Goal: Task Accomplishment & Management: Use online tool/utility

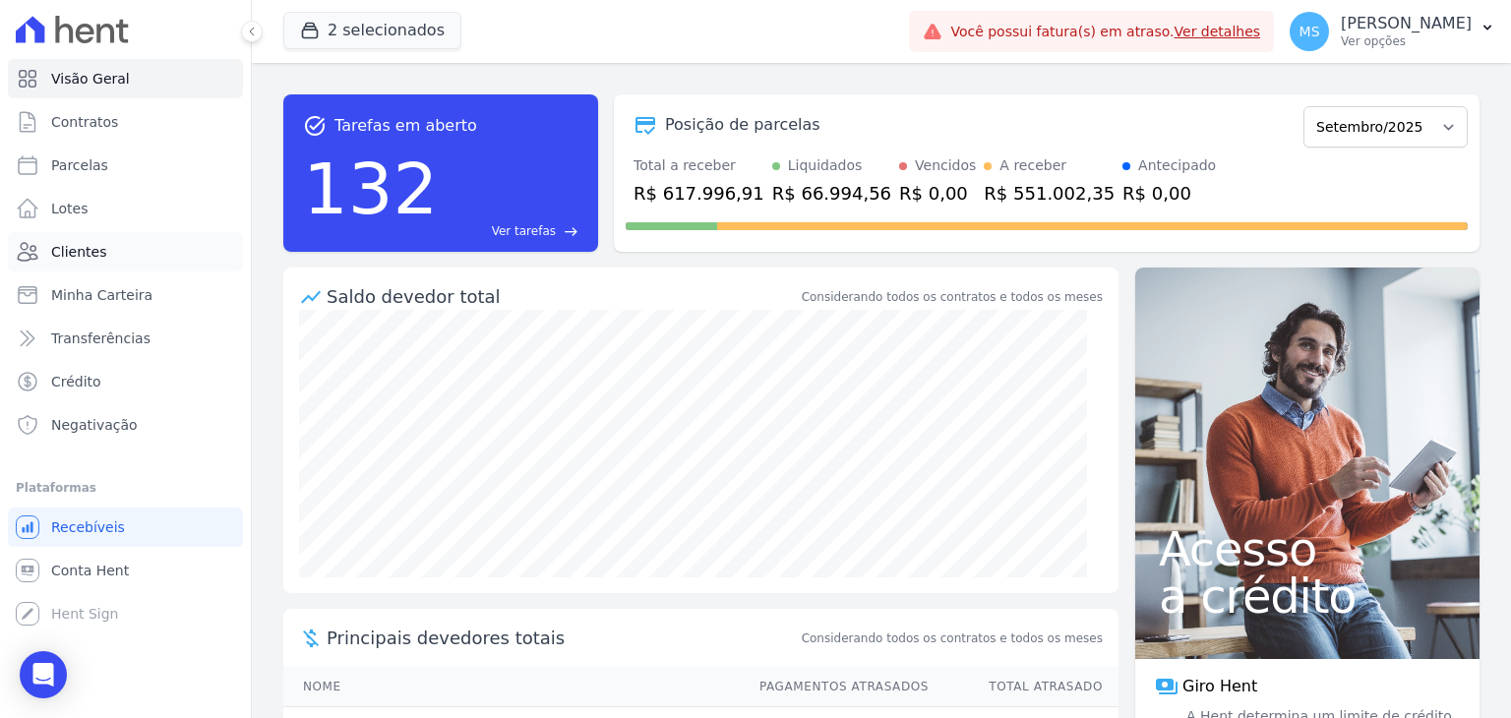
click at [71, 245] on span "Clientes" at bounding box center [78, 252] width 55 height 20
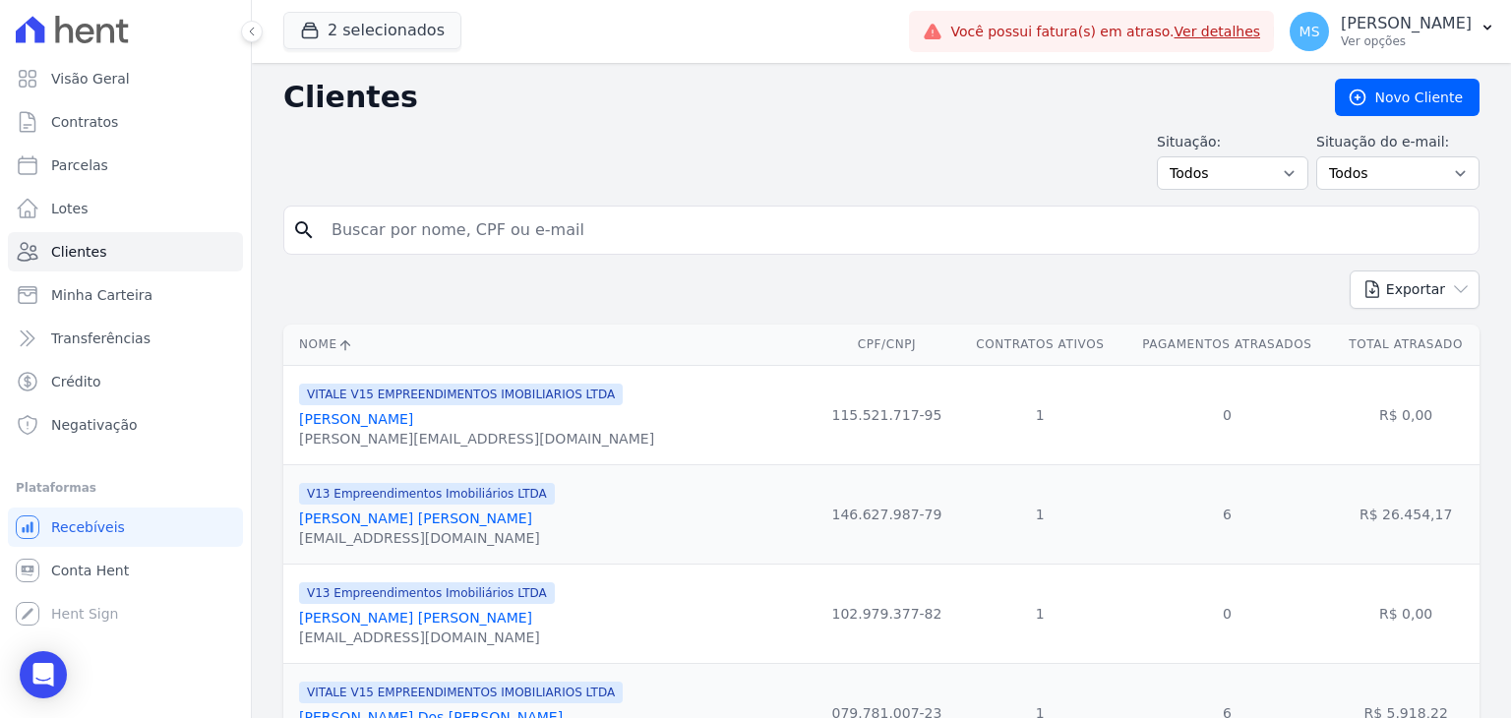
click at [358, 227] on input "search" at bounding box center [895, 230] width 1151 height 39
type input "[PERSON_NAME]"
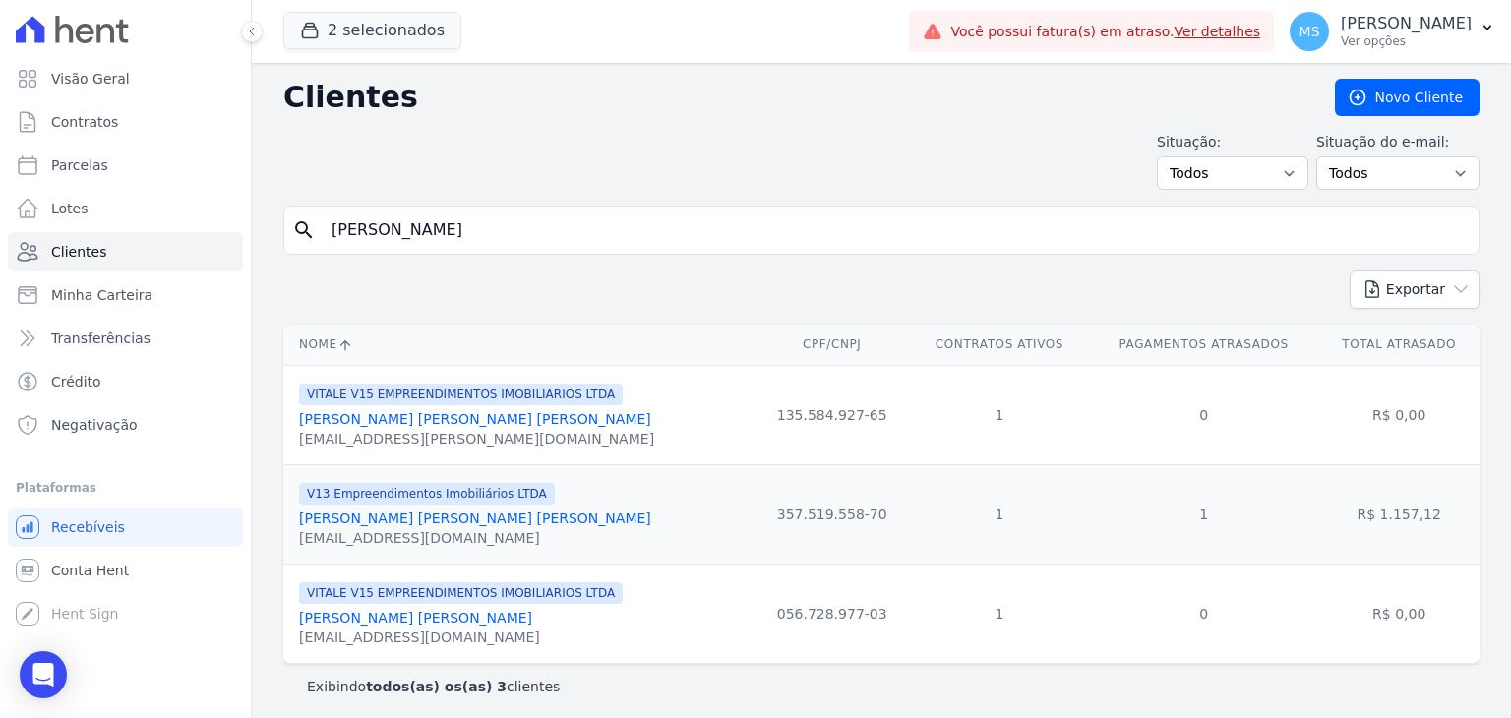
click at [409, 619] on link "[PERSON_NAME] [PERSON_NAME]" at bounding box center [415, 618] width 233 height 16
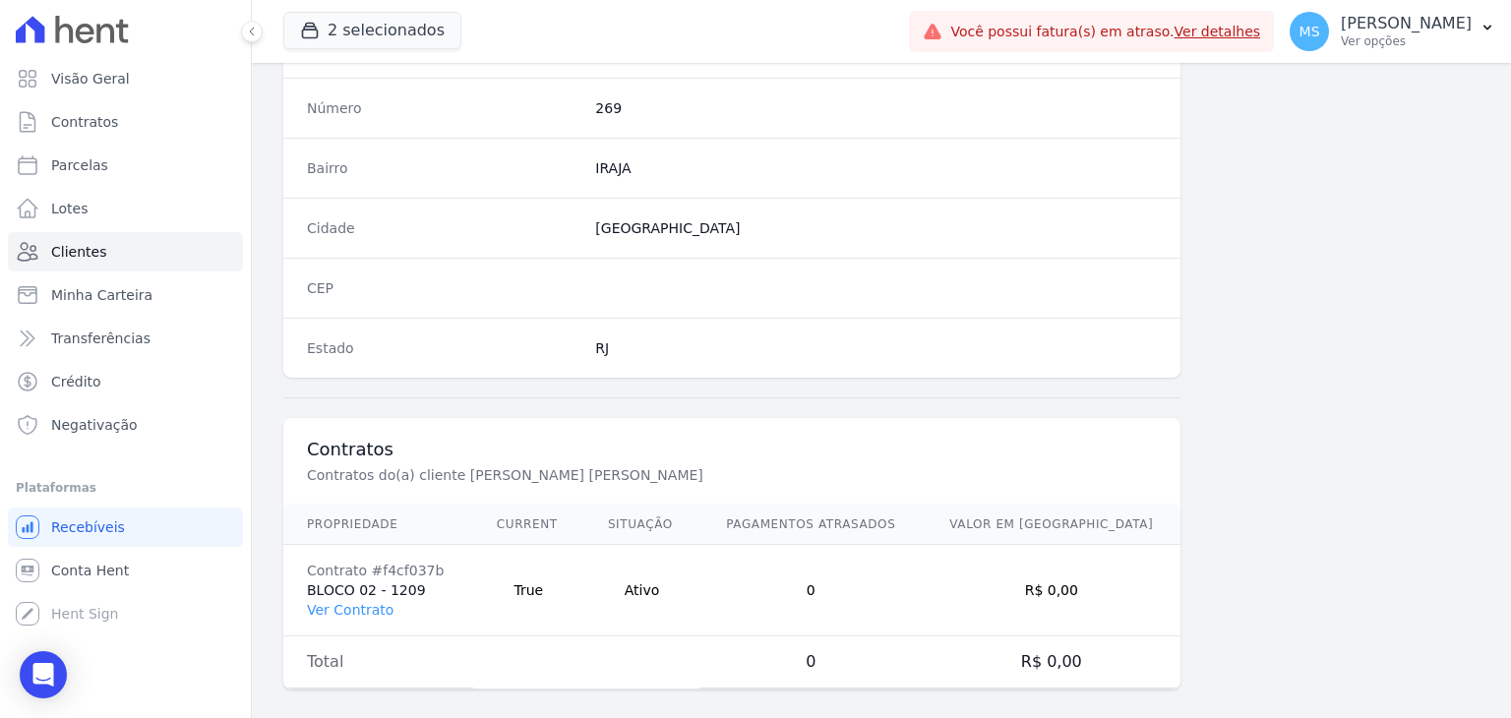
scroll to position [1117, 0]
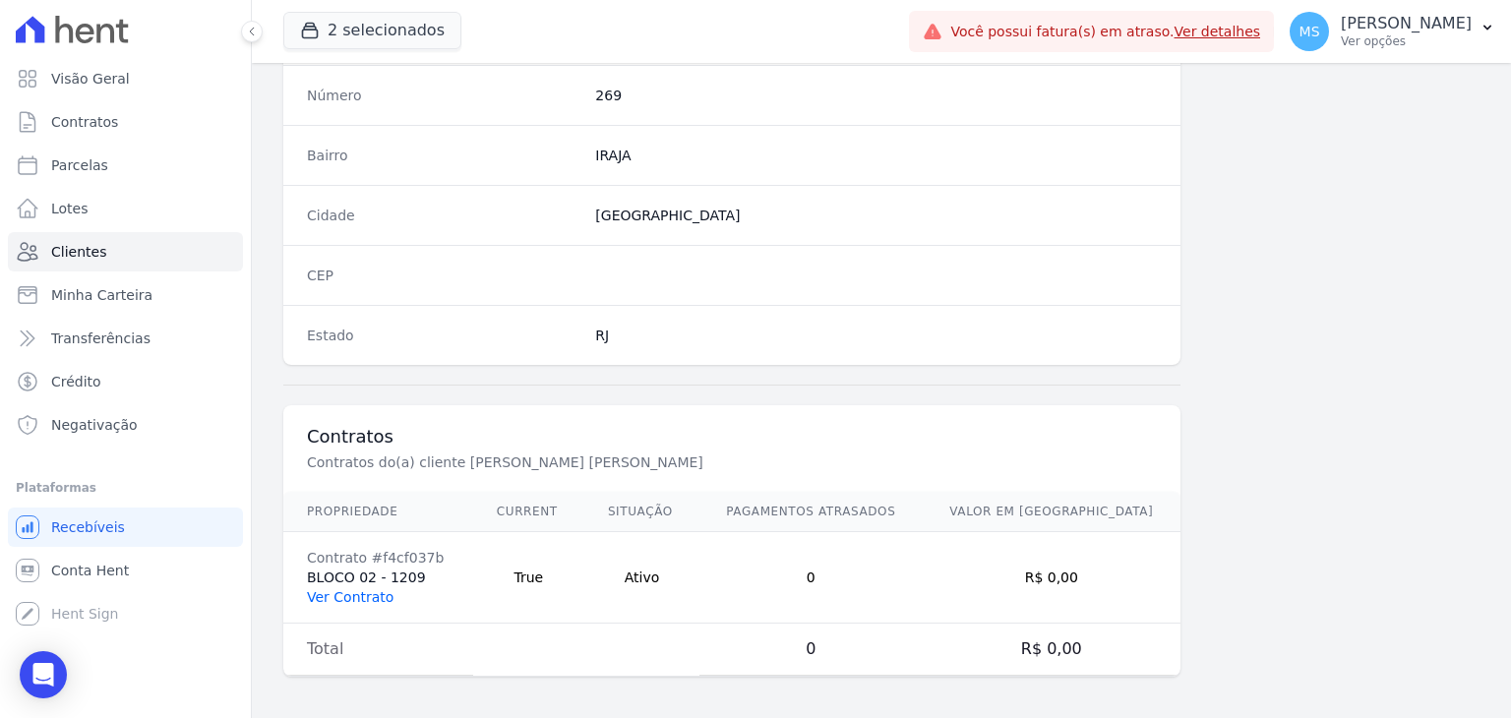
click at [369, 589] on link "Ver Contrato" at bounding box center [350, 597] width 87 height 16
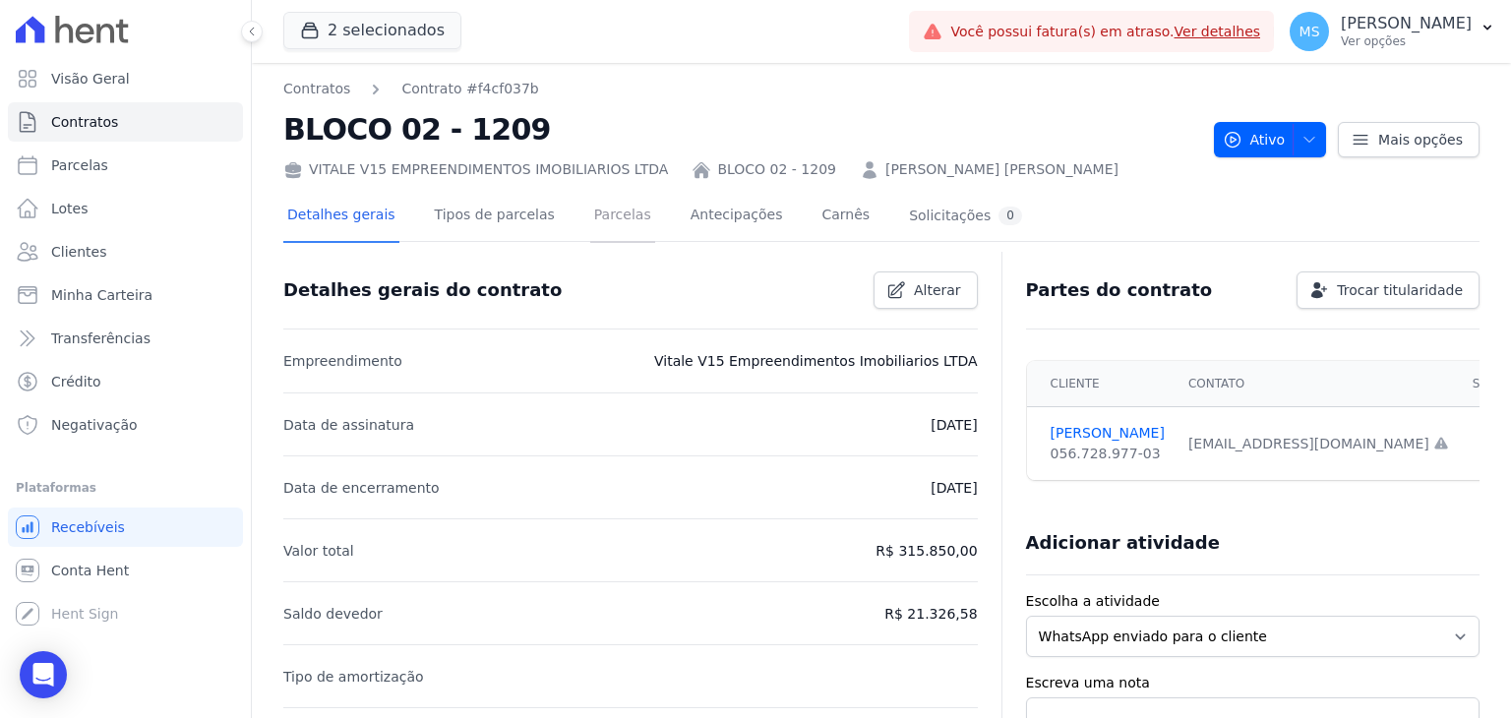
click at [590, 239] on link "Parcelas" at bounding box center [622, 217] width 65 height 52
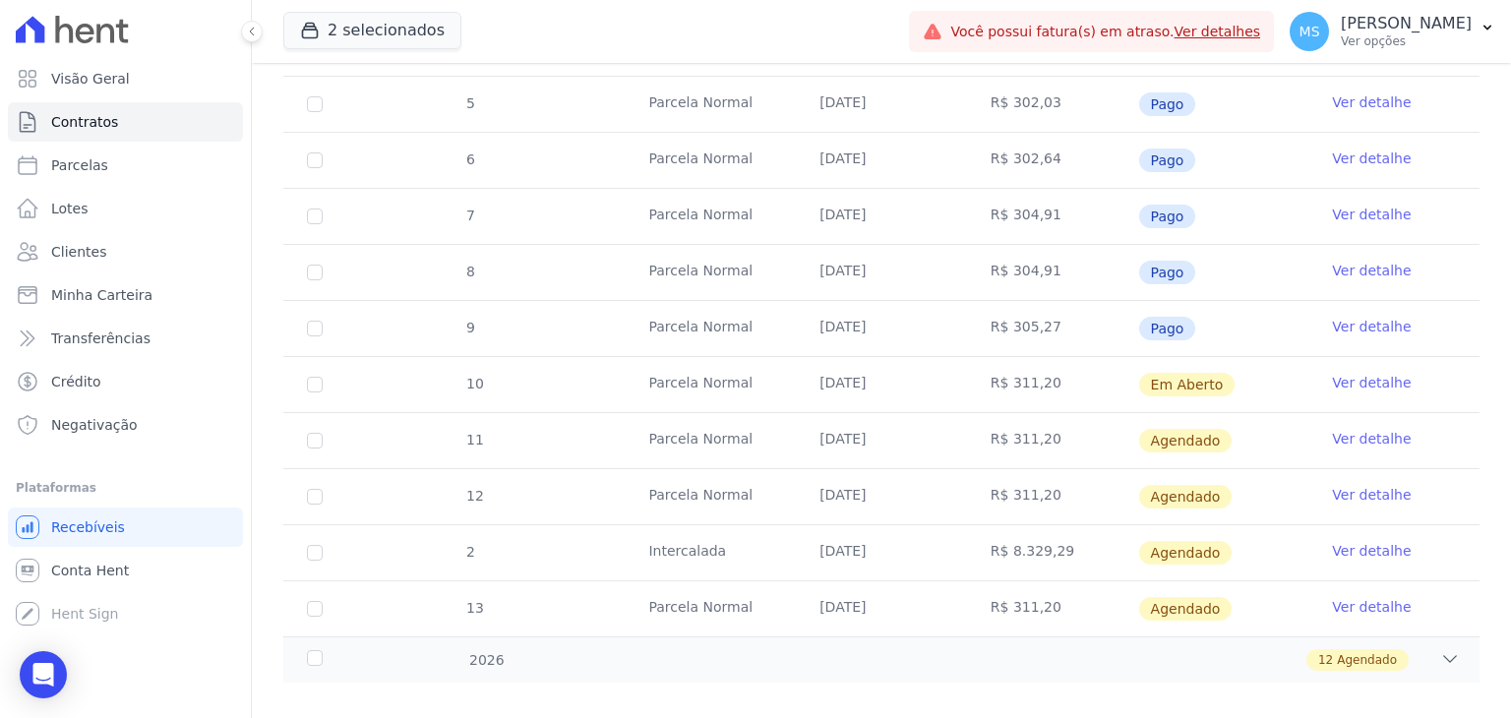
scroll to position [573, 0]
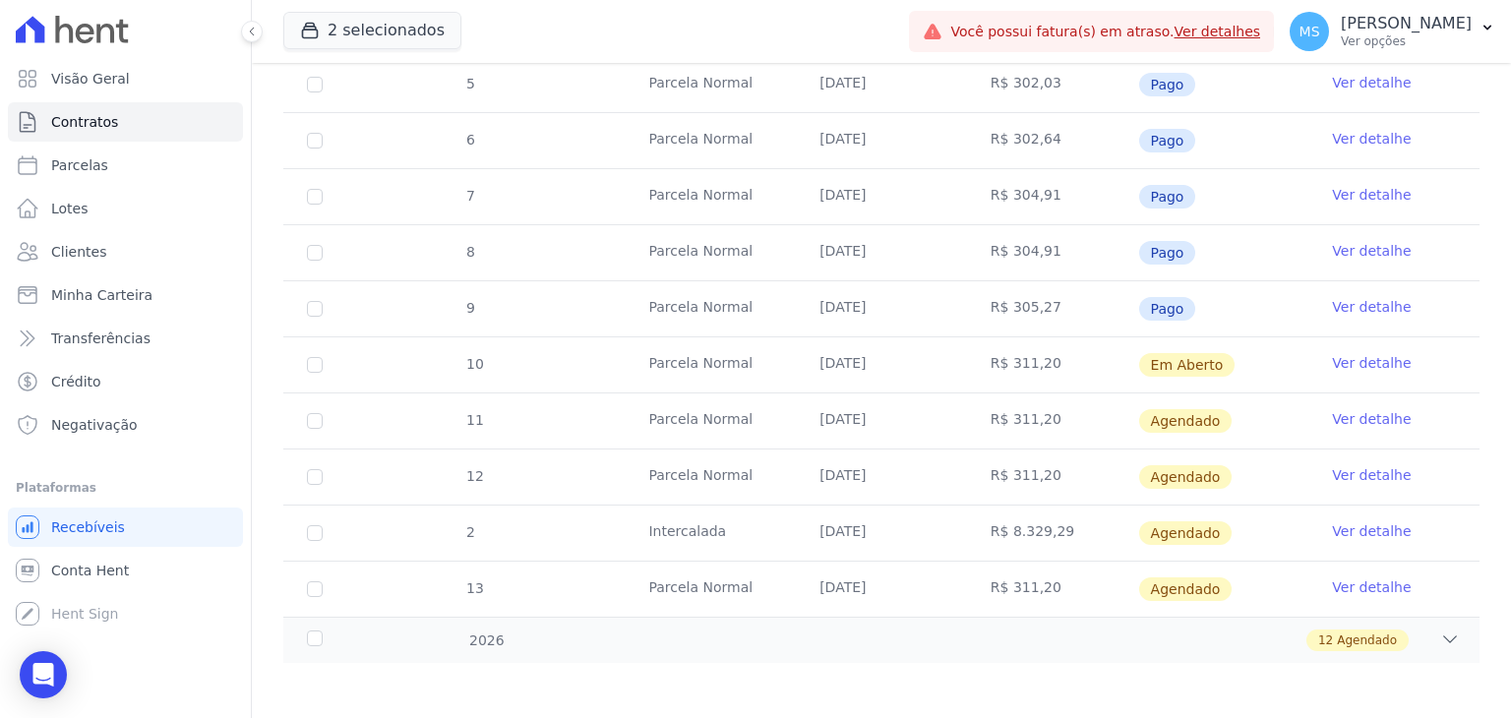
click at [1373, 353] on link "Ver detalhe" at bounding box center [1371, 363] width 79 height 20
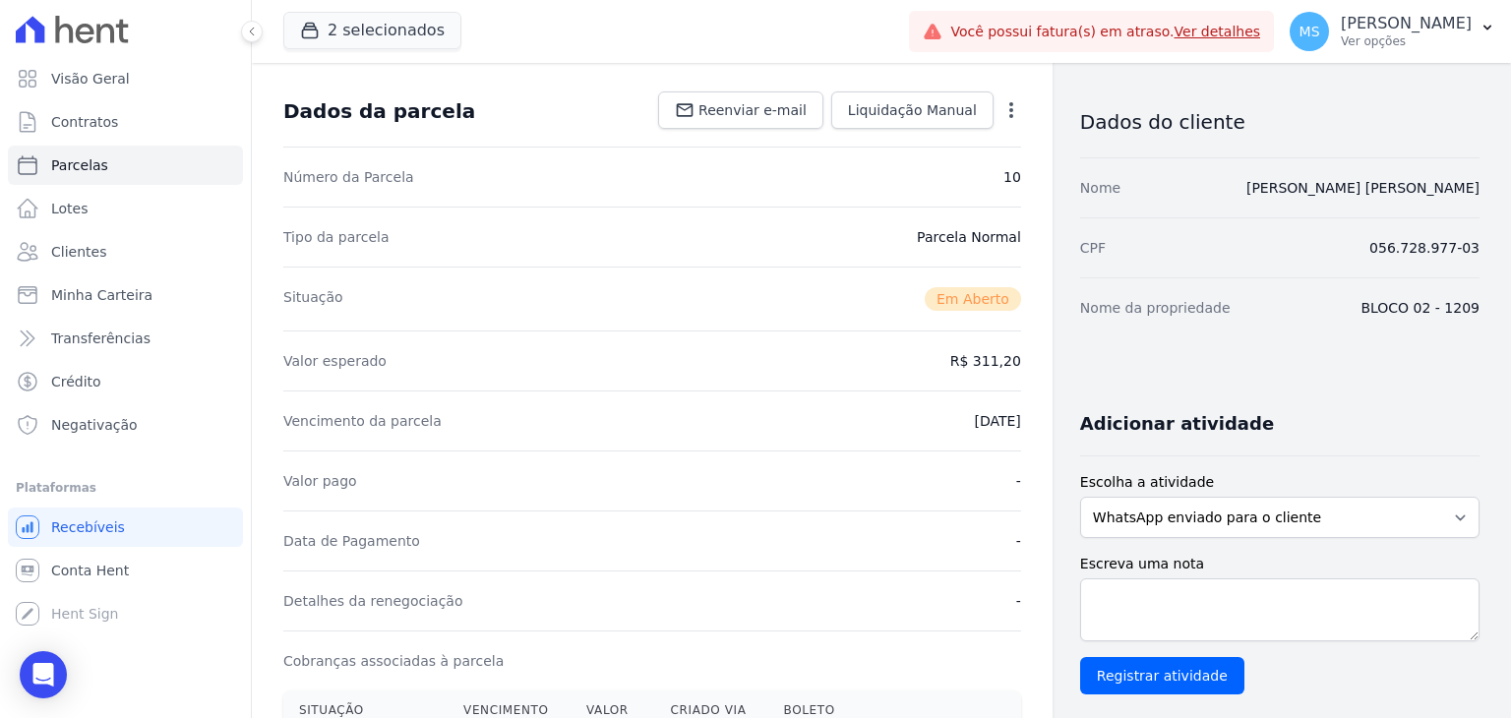
scroll to position [197, 0]
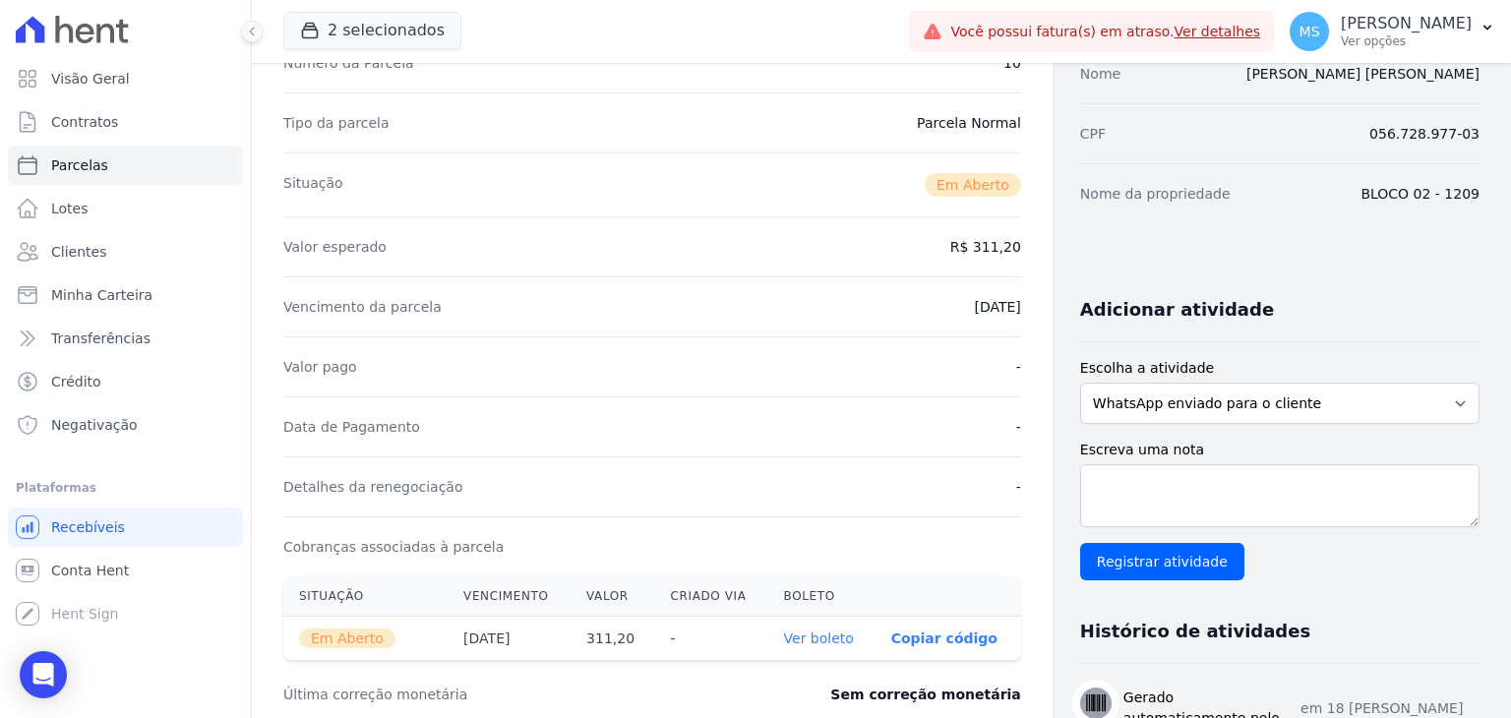
click at [839, 631] on link "Ver boleto" at bounding box center [819, 639] width 70 height 16
